Goal: Information Seeking & Learning: Check status

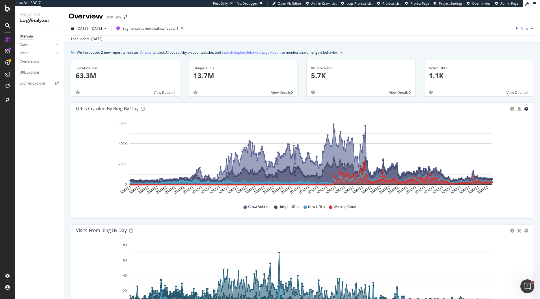
click at [528, 110] on icon "gear" at bounding box center [526, 109] width 4 height 4
click at [493, 134] on span "Table" at bounding box center [509, 132] width 46 height 9
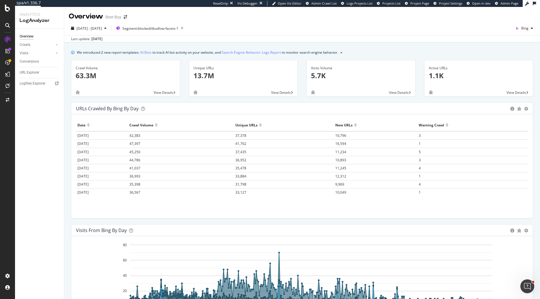
click at [524, 109] on div "Area Table" at bounding box center [519, 109] width 18 height 6
click at [525, 109] on icon "gear" at bounding box center [526, 109] width 4 height 4
click at [509, 119] on span "Area" at bounding box center [509, 120] width 46 height 9
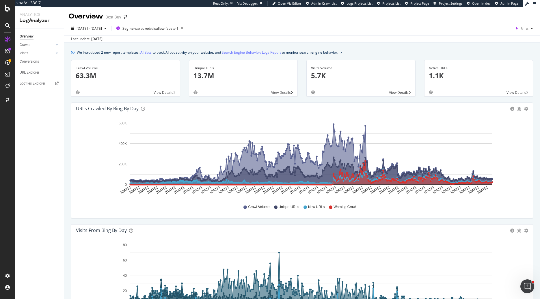
drag, startPoint x: 479, startPoint y: 135, endPoint x: 444, endPoint y: 143, distance: 36.1
click at [445, 145] on rect "A chart." at bounding box center [311, 154] width 362 height 62
drag, startPoint x: 448, startPoint y: 136, endPoint x: 468, endPoint y: 140, distance: 20.4
click at [456, 152] on rect "A chart." at bounding box center [311, 154] width 362 height 62
click at [107, 29] on icon "button" at bounding box center [105, 28] width 2 height 3
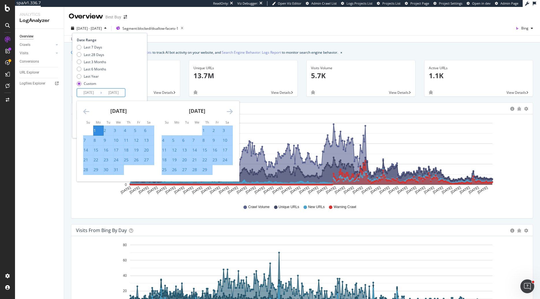
click at [118, 95] on input "2024/12/31" at bounding box center [113, 93] width 23 height 8
click at [229, 111] on icon "Move forward to switch to the next month." at bounding box center [230, 111] width 6 height 7
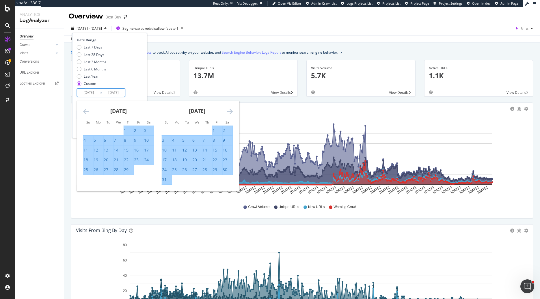
click at [229, 111] on icon "Move forward to switch to the next month." at bounding box center [230, 111] width 6 height 7
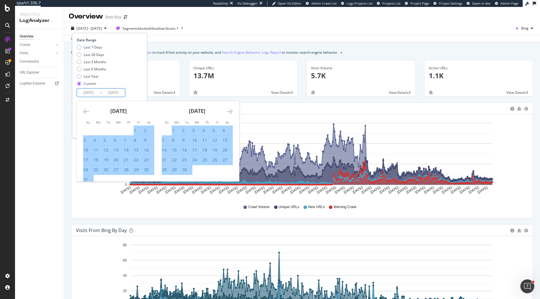
click at [229, 111] on icon "Move forward to switch to the next month." at bounding box center [230, 111] width 6 height 7
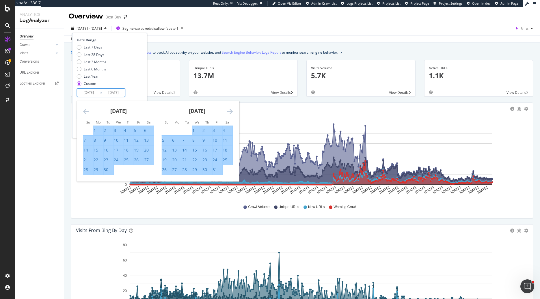
click at [229, 111] on icon "Move forward to switch to the next month." at bounding box center [230, 111] width 6 height 7
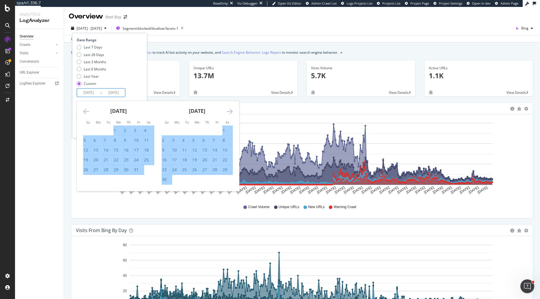
click at [229, 111] on icon "Move forward to switch to the next month." at bounding box center [230, 111] width 6 height 7
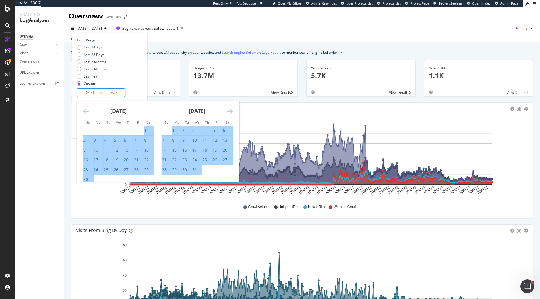
click at [229, 111] on icon "Move forward to switch to the next month." at bounding box center [230, 111] width 6 height 7
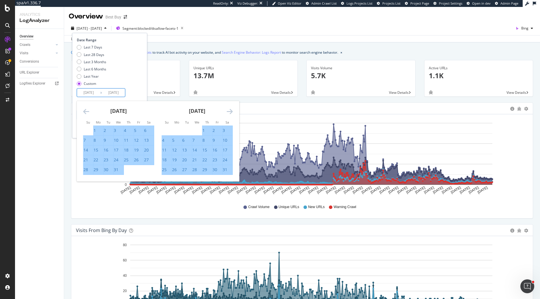
click at [229, 111] on icon "Move forward to switch to the next month." at bounding box center [230, 111] width 6 height 7
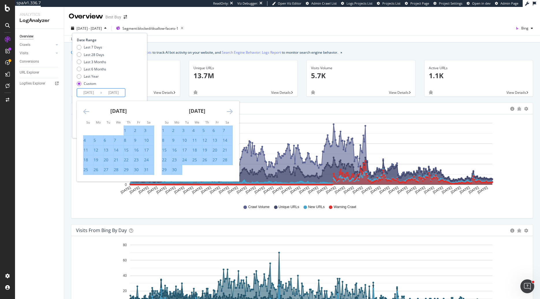
click at [229, 111] on icon "Move forward to switch to the next month." at bounding box center [230, 111] width 6 height 7
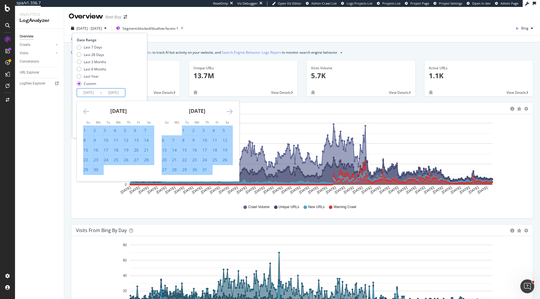
click at [229, 111] on icon "Move forward to switch to the next month." at bounding box center [230, 111] width 6 height 7
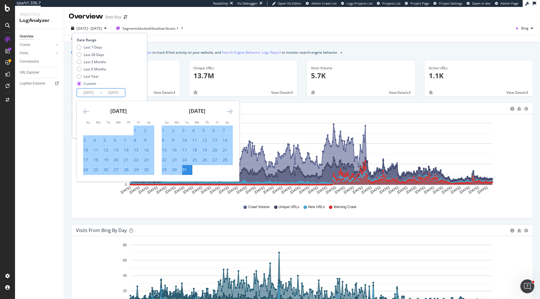
click at [229, 111] on icon "Move forward to switch to the next month." at bounding box center [230, 111] width 6 height 7
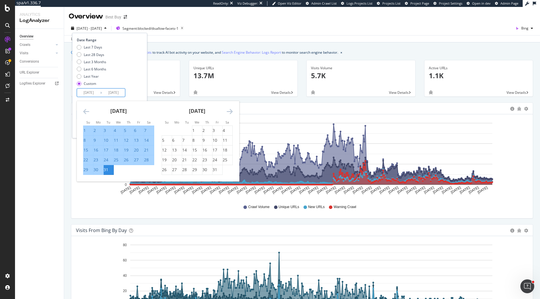
click at [229, 111] on icon "Move forward to switch to the next month." at bounding box center [230, 111] width 6 height 7
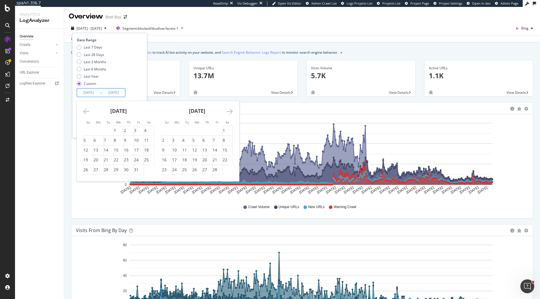
click at [229, 111] on icon "Move forward to switch to the next month." at bounding box center [230, 111] width 6 height 7
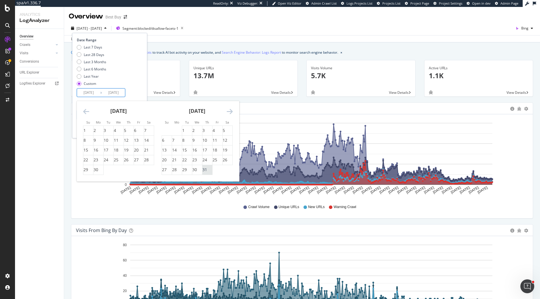
click at [207, 170] on div "31" at bounding box center [204, 170] width 5 height 6
type input "2025/07/31"
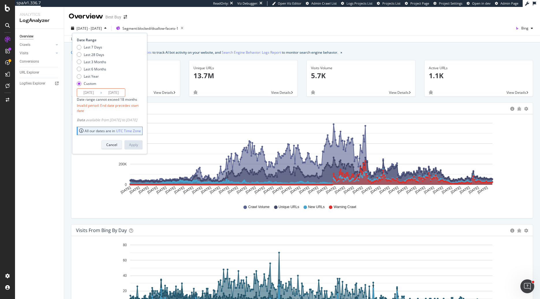
click at [117, 142] on div "Cancel" at bounding box center [111, 144] width 11 height 5
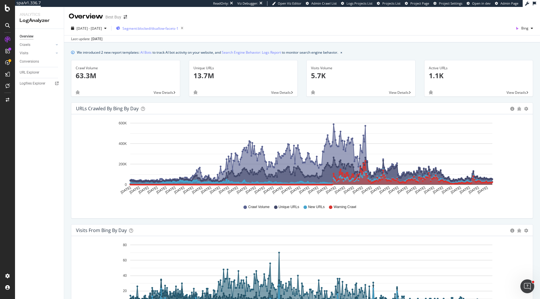
click at [180, 31] on div "Segment: blocked/disallow-facets-1" at bounding box center [151, 28] width 70 height 8
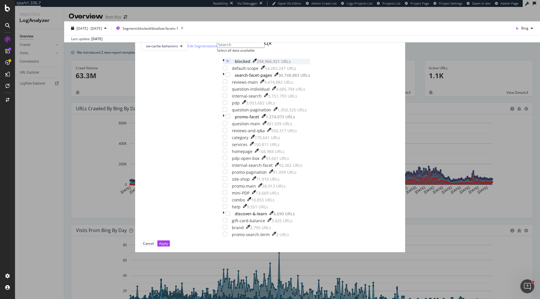
click at [223, 64] on icon "modal" at bounding box center [224, 62] width 2 height 6
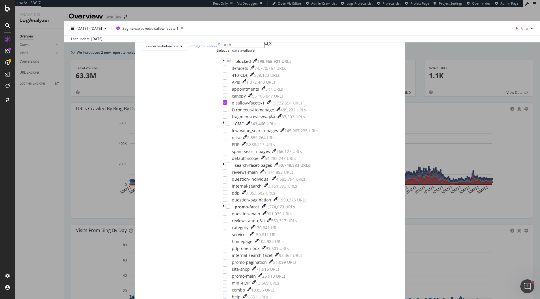
click at [206, 42] on icon "times" at bounding box center [204, 39] width 3 height 6
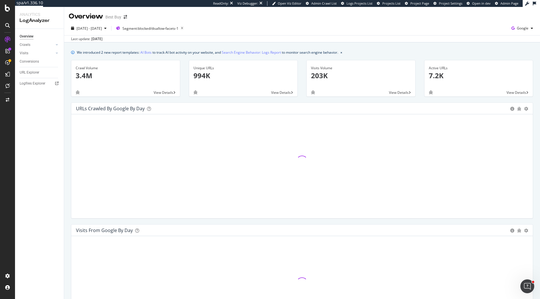
click at [532, 9] on div "Overview Best Buy" at bounding box center [302, 14] width 476 height 14
